Goal: Obtain resource: Download file/media

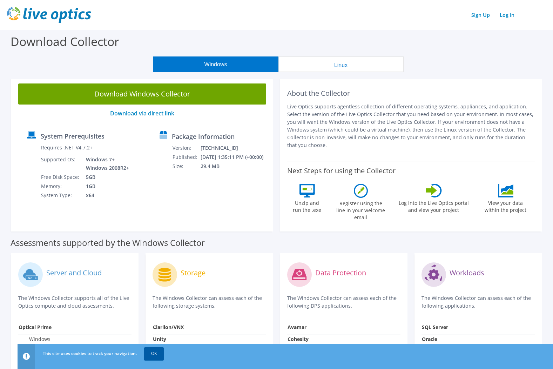
click at [158, 355] on link "OK" at bounding box center [154, 353] width 20 height 13
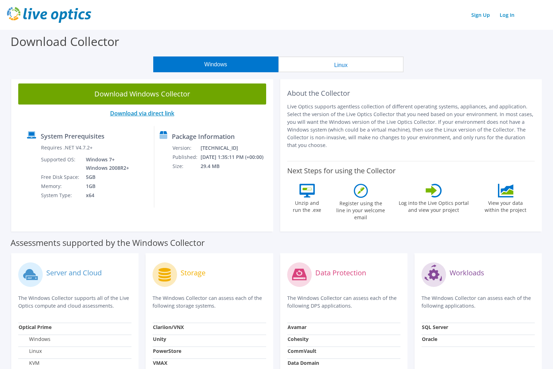
click at [140, 115] on link "Download via direct link" at bounding box center [142, 113] width 64 height 8
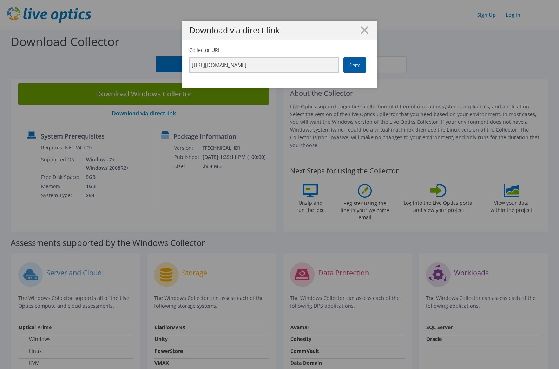
click at [349, 66] on link "Copy" at bounding box center [354, 64] width 23 height 15
click at [360, 30] on icon at bounding box center [364, 30] width 8 height 8
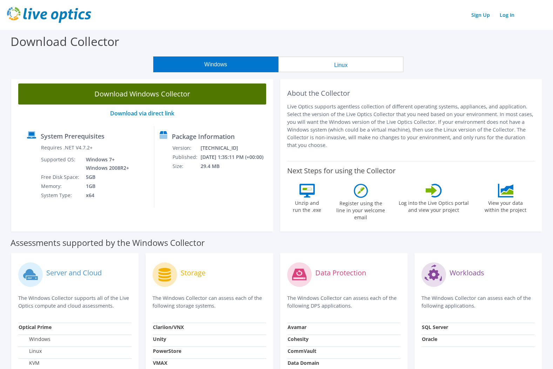
click at [156, 92] on link "Download Windows Collector" at bounding box center [142, 94] width 248 height 21
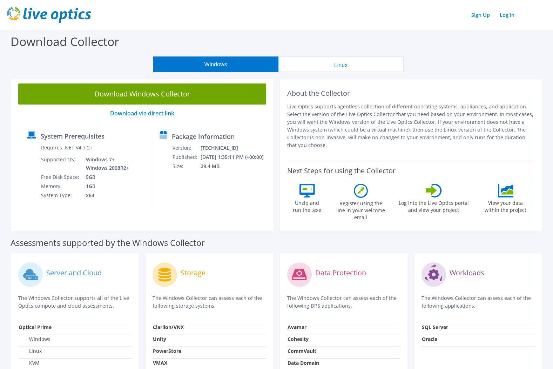
click at [532, 18] on div "Sign Up Log In" at bounding box center [276, 15] width 539 height 16
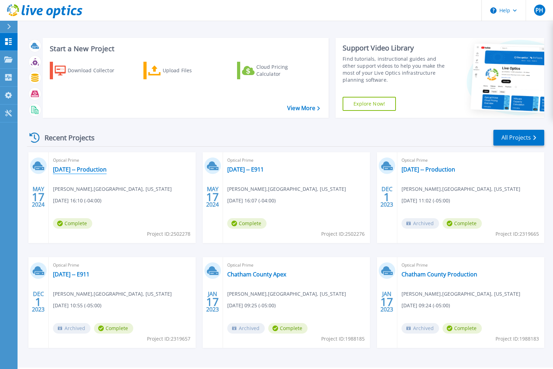
drag, startPoint x: 119, startPoint y: 172, endPoint x: 53, endPoint y: 170, distance: 65.3
click at [53, 170] on div "Optical Prime 2024-05-17 -- Production Phillip Hampton , CHATHAM COUNTY, GEORGI…" at bounding box center [122, 197] width 147 height 91
copy link "[DATE] -- Production"
drag, startPoint x: 277, startPoint y: 169, endPoint x: 227, endPoint y: 169, distance: 50.5
click at [227, 169] on div "Optical Prime 2024-05-17 -- E911 Phillip Hampton , CHATHAM COUNTY, GEORGIA 05/1…" at bounding box center [296, 197] width 147 height 91
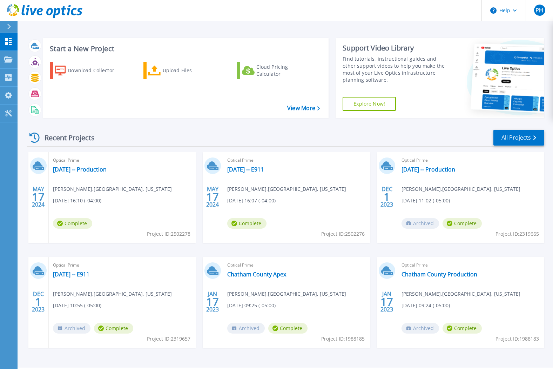
copy link "[DATE] -- E911"
click at [251, 169] on link "2024-05-17 -- E911" at bounding box center [245, 169] width 36 height 7
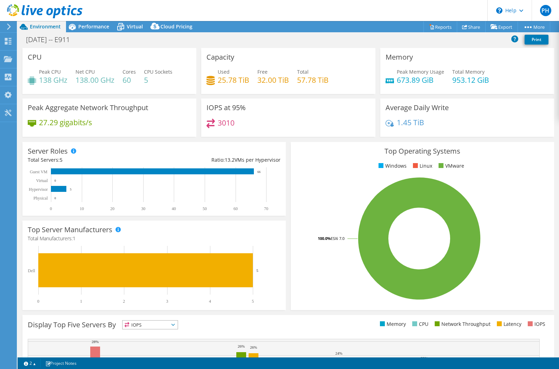
click at [40, 11] on icon at bounding box center [44, 11] width 75 height 14
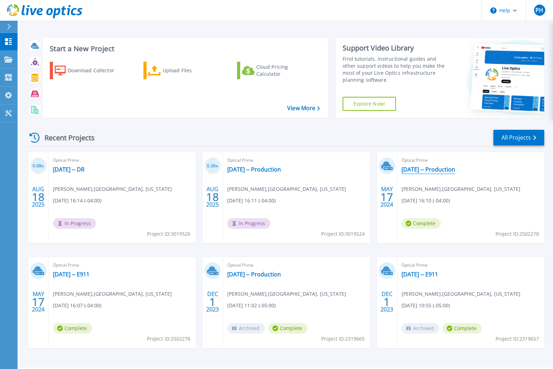
click at [411, 171] on link "[DATE] -- Production" at bounding box center [429, 169] width 54 height 7
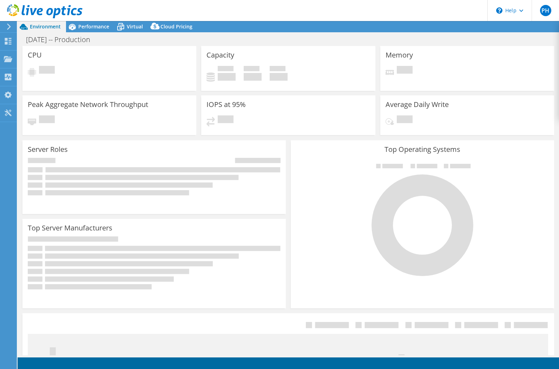
select select "USD"
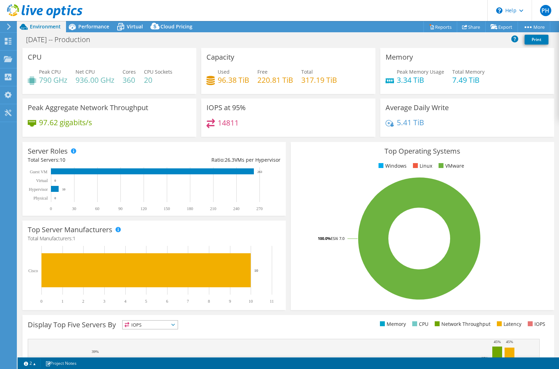
click at [41, 14] on use at bounding box center [44, 11] width 75 height 14
